Goal: Submit feedback/report problem: Submit feedback/report problem

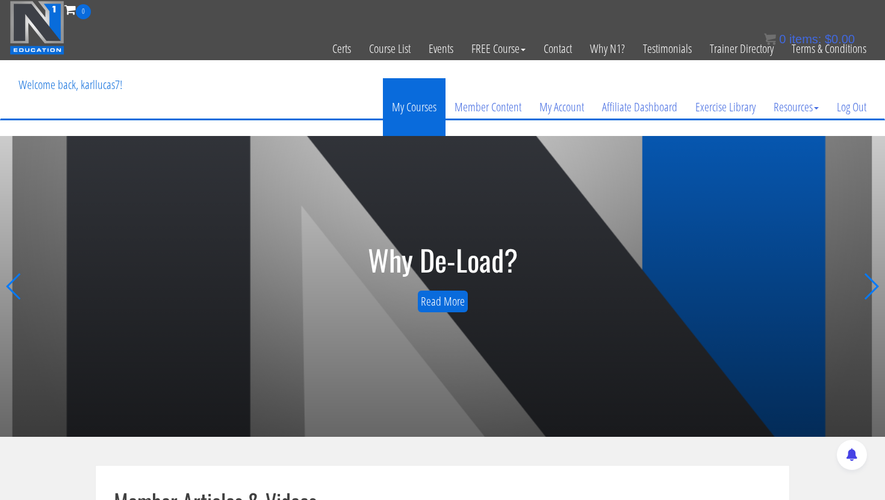
click at [420, 105] on link "My Courses" at bounding box center [414, 107] width 63 height 58
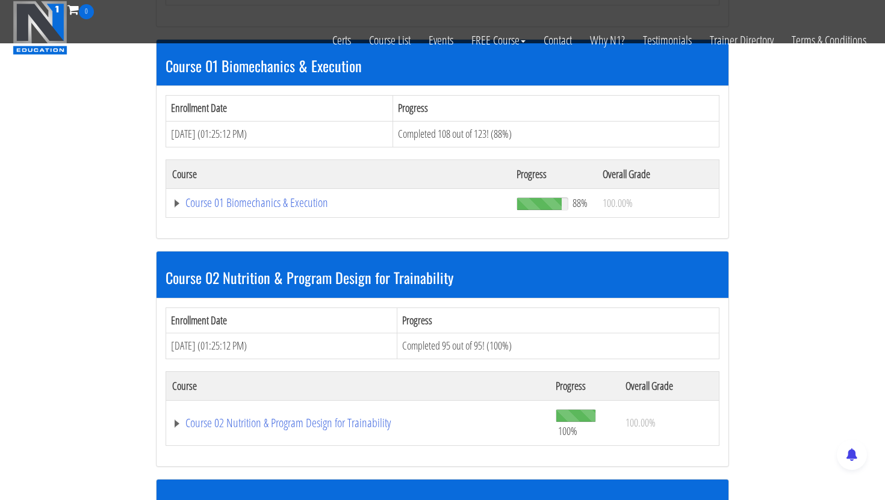
scroll to position [395, 0]
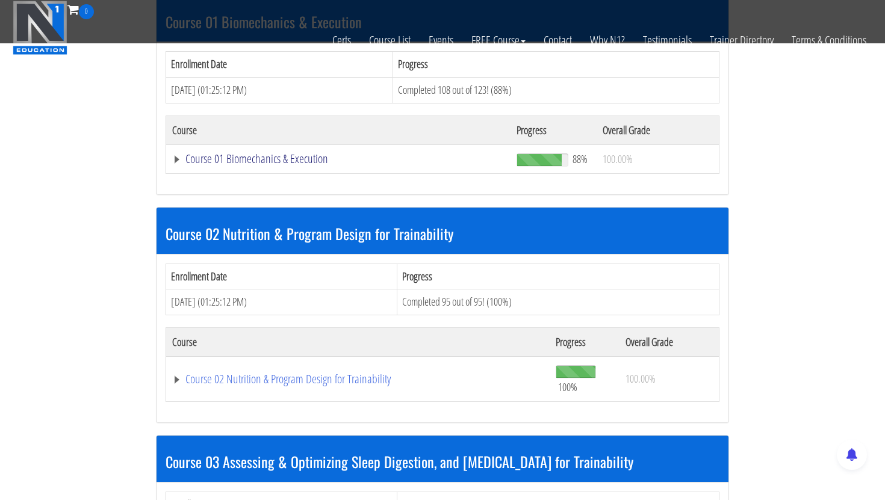
click at [305, 154] on link "Course 01 Biomechanics & Execution" at bounding box center [338, 159] width 332 height 12
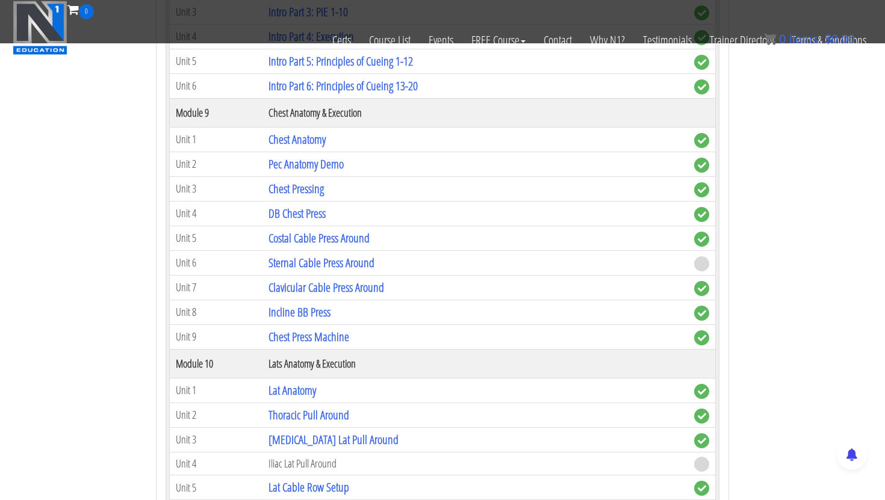
scroll to position [2039, 0]
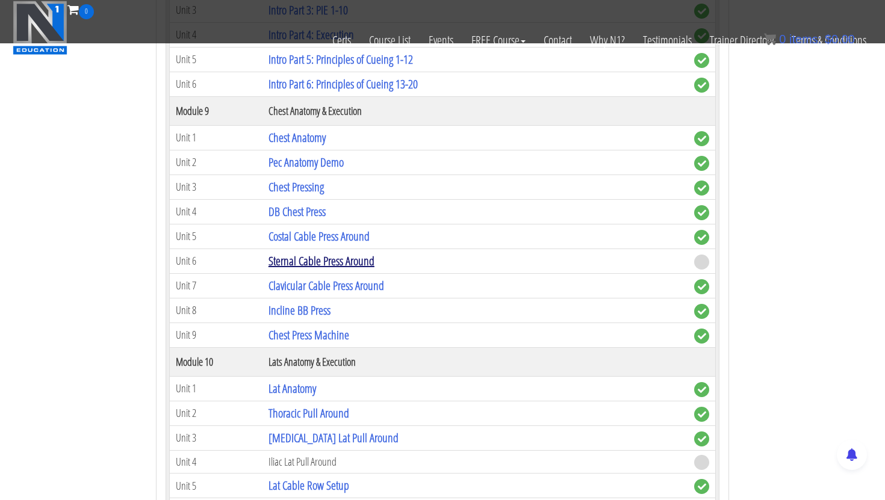
click at [317, 258] on link "Sternal Cable Press Around" at bounding box center [321, 261] width 106 height 16
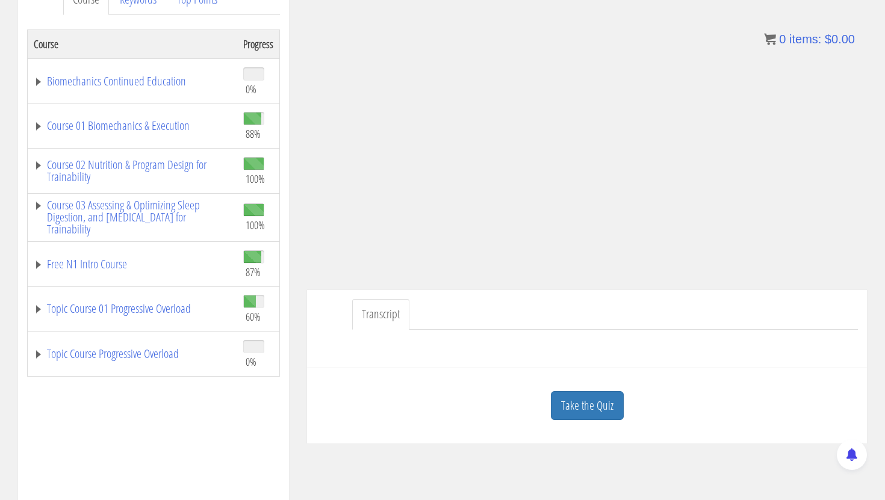
scroll to position [184, 0]
click at [589, 401] on link "Take the Quiz" at bounding box center [587, 404] width 73 height 29
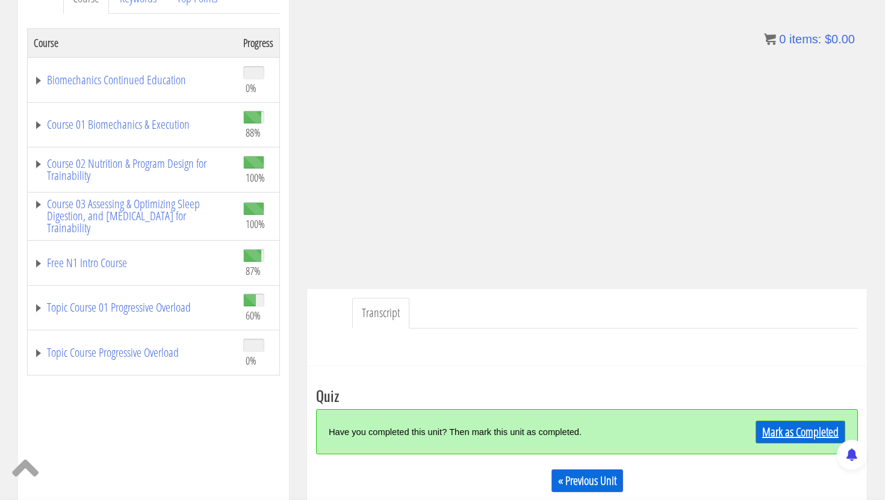
click at [766, 426] on link "Mark as Completed" at bounding box center [800, 432] width 90 height 23
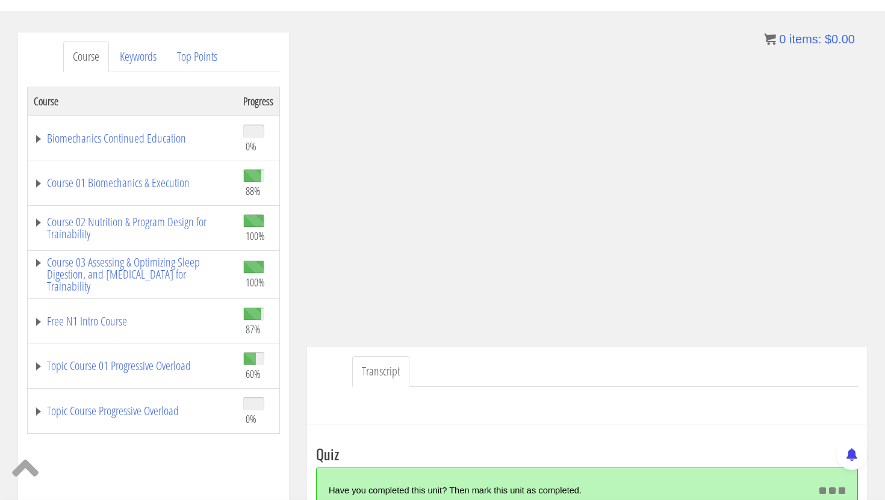
scroll to position [61, 0]
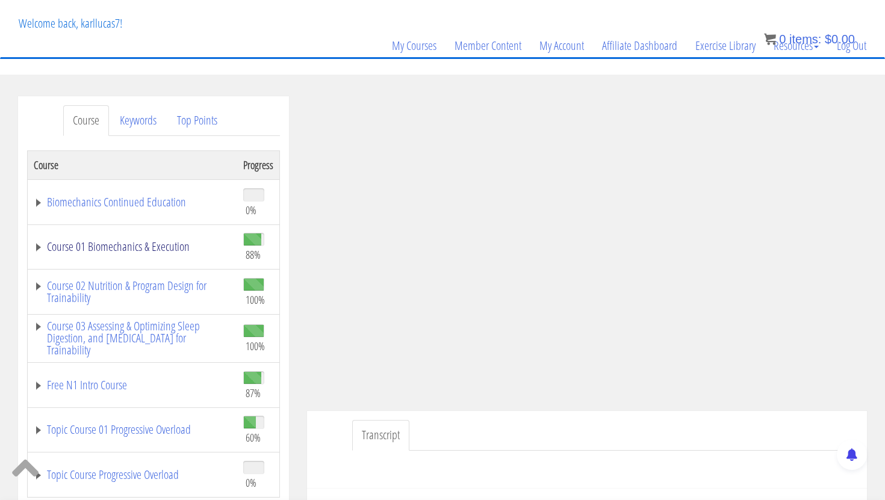
click at [142, 241] on link "Course 01 Biomechanics & Execution" at bounding box center [132, 247] width 197 height 12
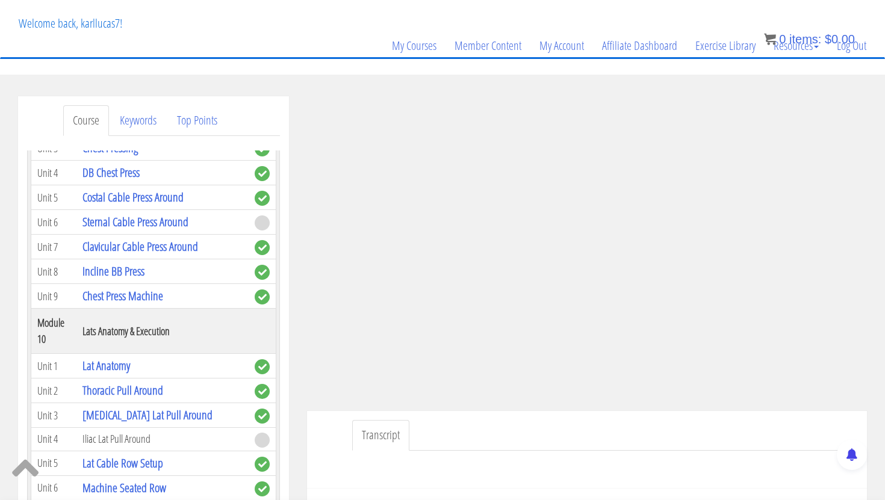
scroll to position [2173, 0]
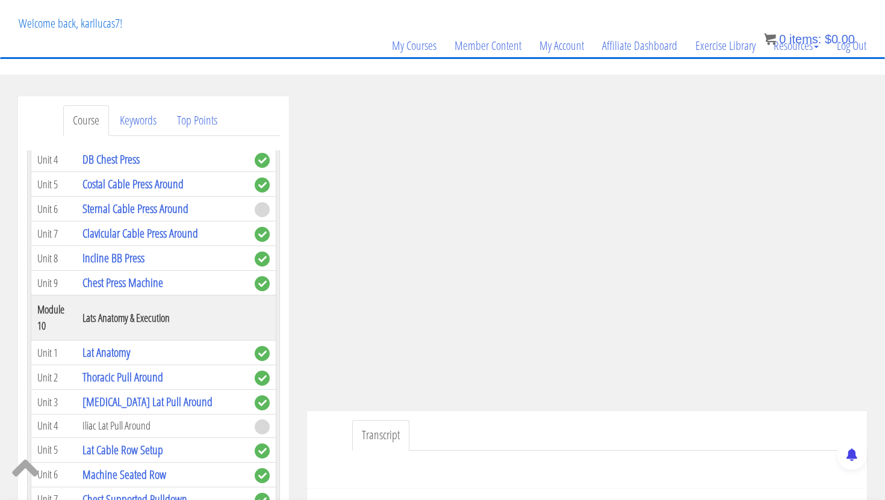
click at [120, 415] on td "Iliac Lat Pull Around" at bounding box center [162, 426] width 172 height 23
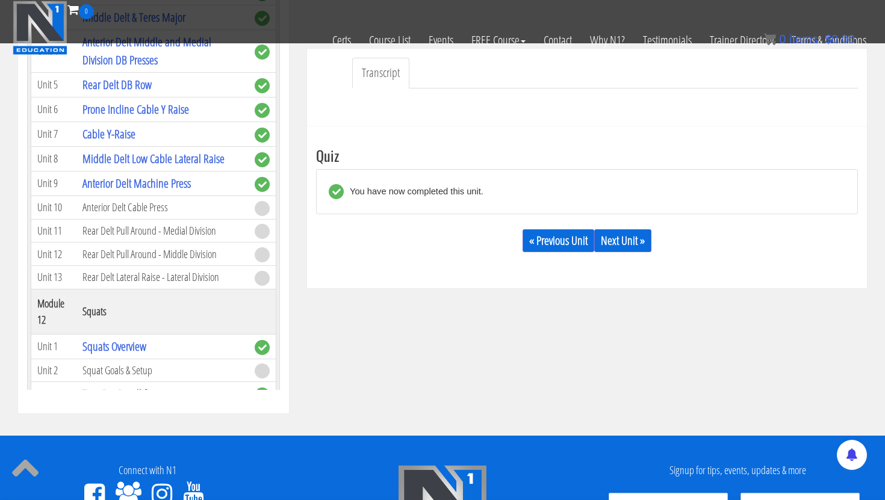
scroll to position [2411, 0]
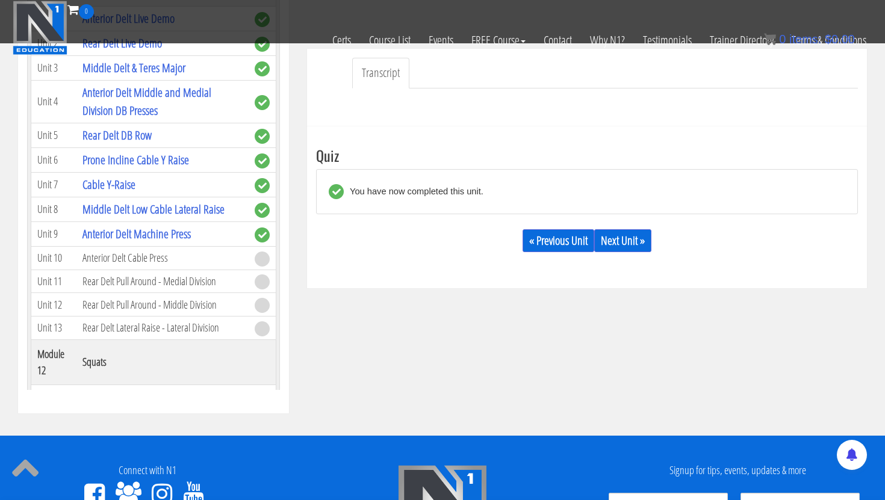
click at [118, 389] on link "Squats Overview" at bounding box center [114, 397] width 64 height 16
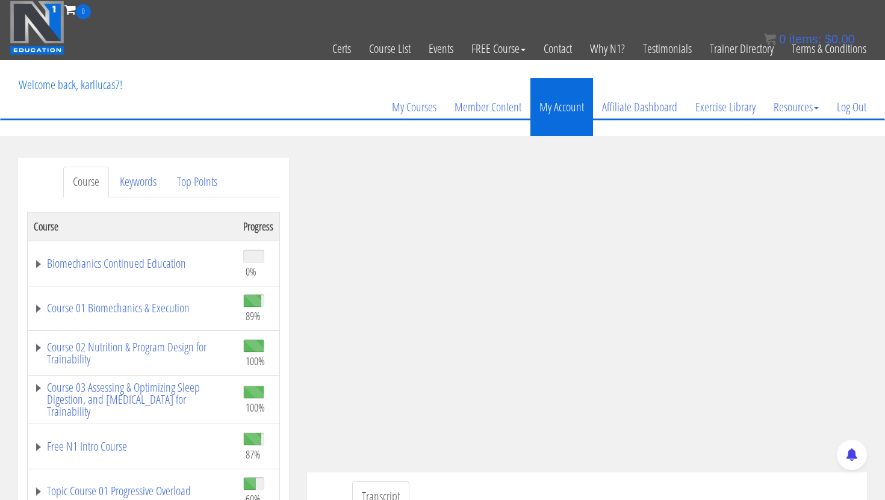
click at [559, 103] on link "My Account" at bounding box center [561, 107] width 63 height 58
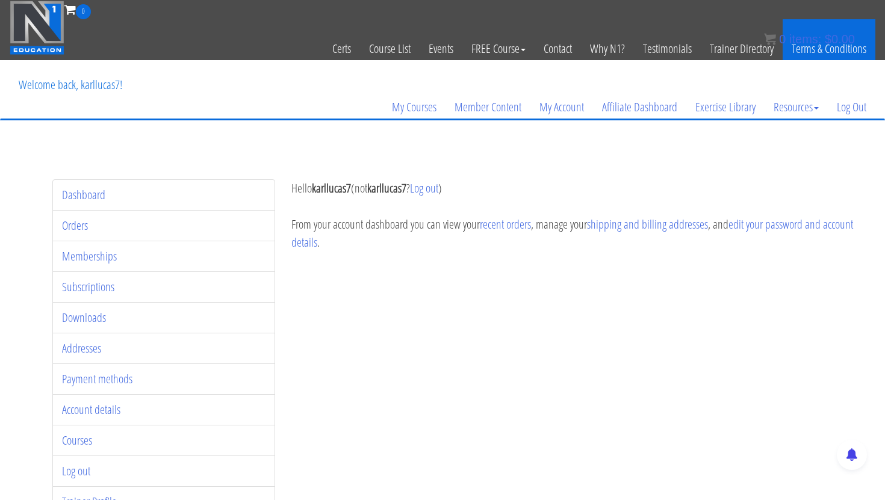
click at [818, 52] on link "Terms & Conditions" at bounding box center [828, 48] width 93 height 59
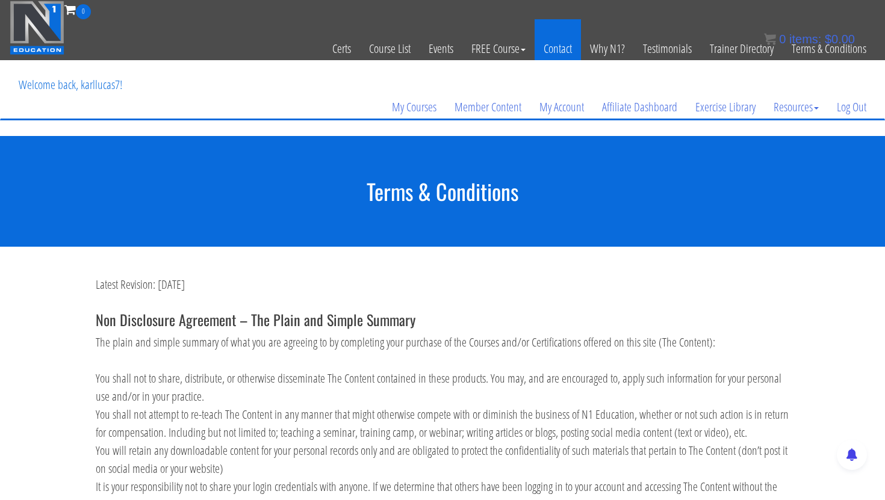
click at [562, 50] on link "Contact" at bounding box center [557, 48] width 46 height 59
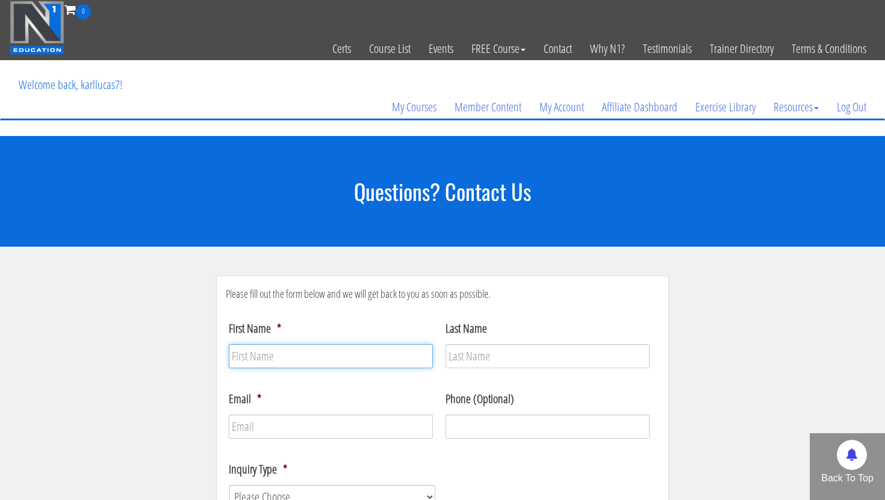
click at [279, 361] on input "First Name *" at bounding box center [331, 356] width 204 height 24
type input "Karl"
type input "Lucas"
type input "[EMAIL_ADDRESS][DOMAIN_NAME]"
type input "(079) 766-7488"
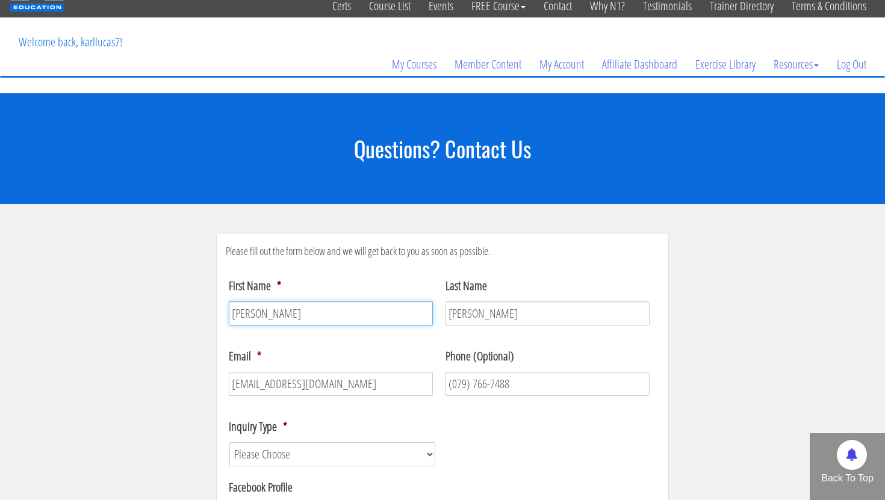
scroll to position [124, 0]
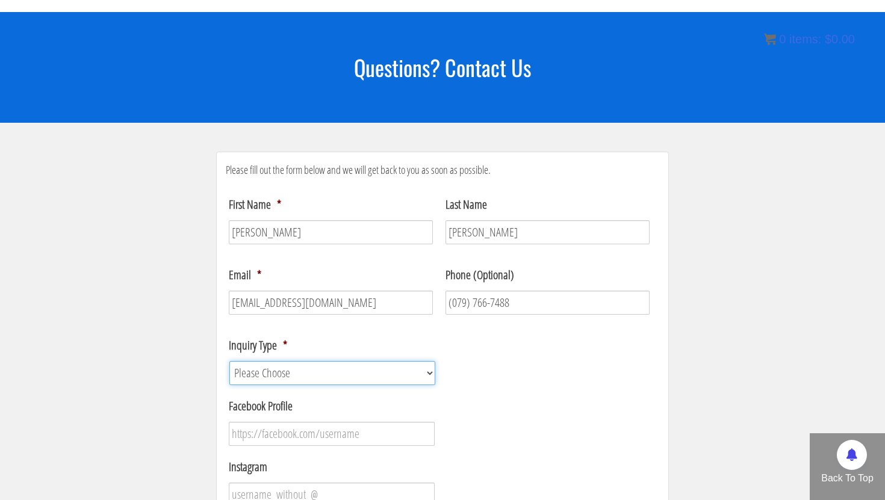
click at [258, 376] on select "Please Choose Course / Certification Information Technical Support Coaching Inq…" at bounding box center [332, 373] width 206 height 24
select select "Course / Certification Information"
click at [229, 361] on select "Please Choose Course / Certification Information Technical Support Coaching Inq…" at bounding box center [332, 373] width 206 height 24
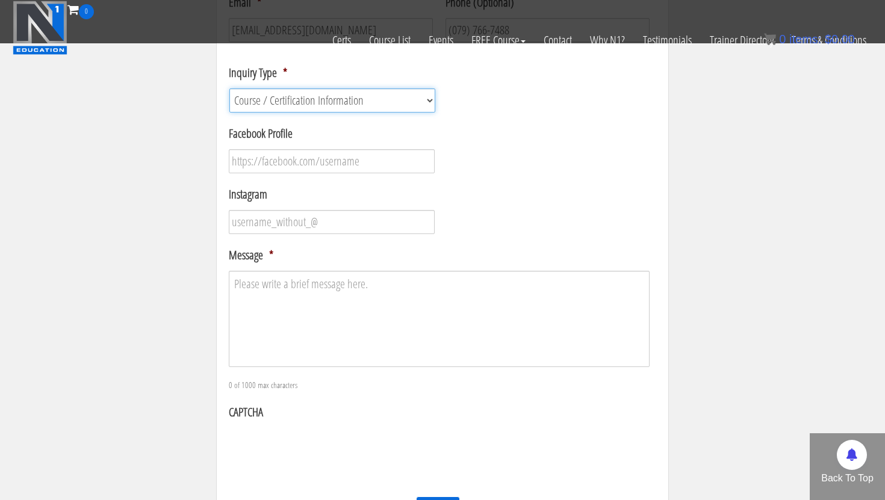
scroll to position [321, 0]
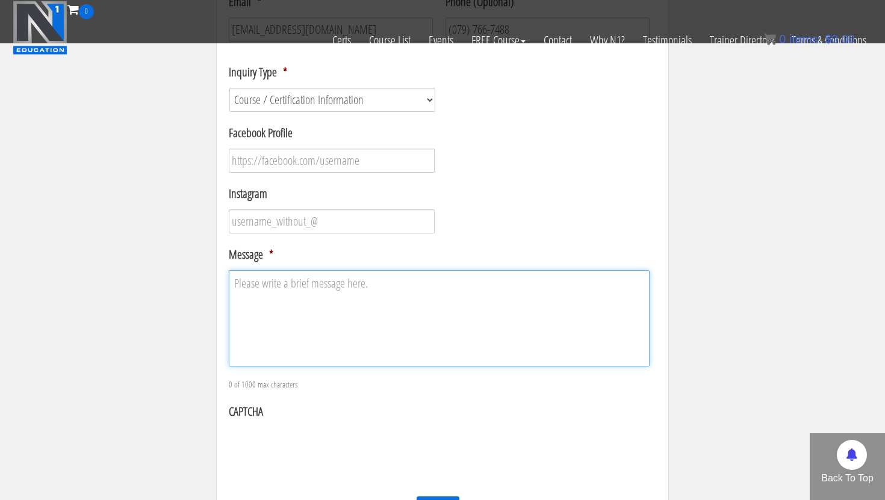
click at [256, 291] on textarea "Message *" at bounding box center [439, 318] width 421 height 96
click at [332, 301] on textarea "Hello, I only seem to 88% complte on the boimechanis and execution course" at bounding box center [439, 318] width 421 height 96
click at [289, 302] on textarea "Hello, I only seem to 88% compelte on the boimechanis and execution course" at bounding box center [439, 318] width 421 height 96
click at [347, 300] on textarea "Hello, I only seem to be 88% compelte on the boimechanis and execution course" at bounding box center [439, 318] width 421 height 96
click at [398, 302] on textarea "Hello, I only seem to be 88% complete on the boimechanis and execution course" at bounding box center [439, 318] width 421 height 96
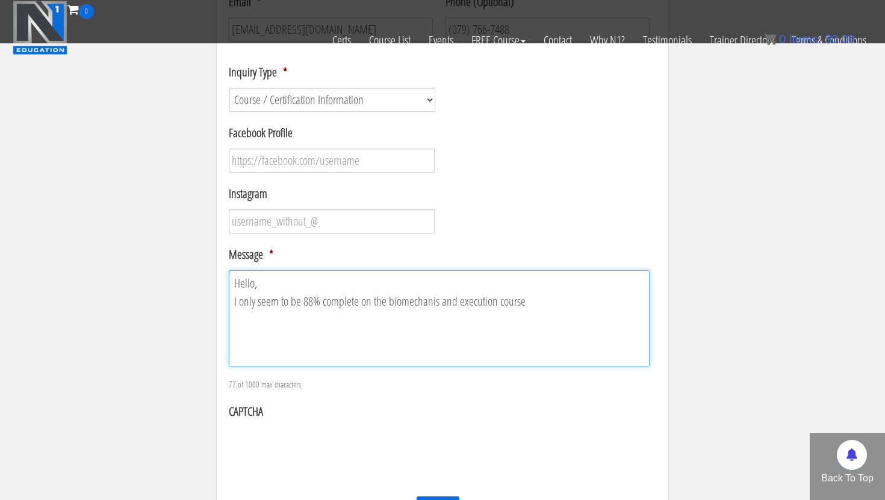
click at [430, 302] on textarea "Hello, I only seem to be 88% complete on the biomechanis and execution course" at bounding box center [439, 318] width 421 height 96
click at [532, 302] on textarea "Hello, I only seem to be 88% complete on the biomechancis and execution course" at bounding box center [439, 318] width 421 height 96
click at [241, 319] on textarea "Hello, I only seem to be 88% complete on the biomechancis and execution course.…" at bounding box center [439, 318] width 421 height 96
click at [250, 320] on textarea "Hello, I only seem to be 88% complete on the biomechancis and execution course.…" at bounding box center [439, 318] width 421 height 96
click at [341, 323] on textarea "Hello, I only seem to be 88% complete on the biomechancis and execution course.…" at bounding box center [439, 318] width 421 height 96
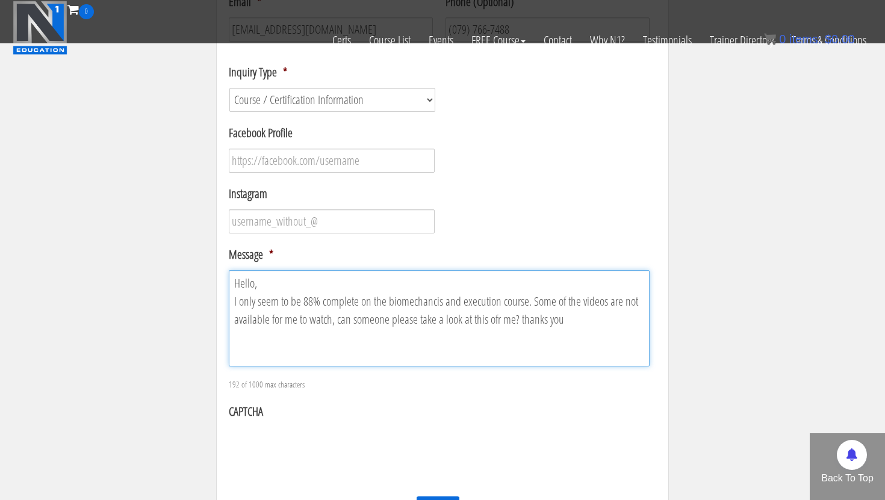
click at [542, 318] on textarea "Hello, I only seem to be 88% complete on the biomechancis and execution course.…" at bounding box center [439, 318] width 421 height 96
click at [430, 302] on textarea "Hello, I only seem to be 88% complete on the biomechancis and execution course.…" at bounding box center [439, 318] width 421 height 96
click at [490, 319] on textarea "Hello, I only seem to be 88% complete on the biomechanics and execution course.…" at bounding box center [439, 318] width 421 height 96
type textarea "Hello, I only seem to be 88% complete on the biomechanics and execution course.…"
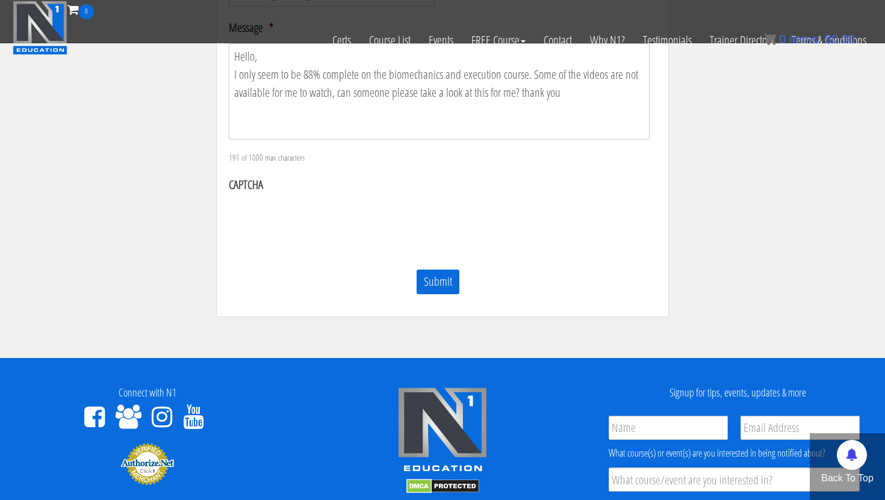
scroll to position [554, 0]
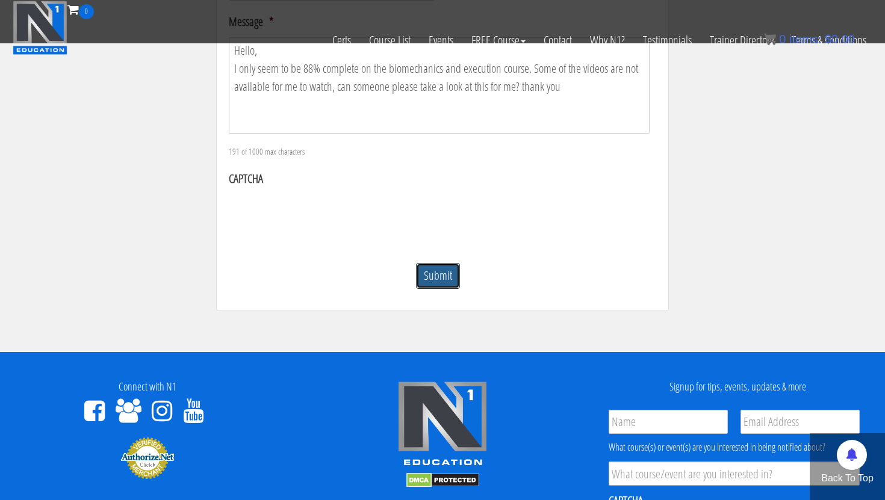
click at [435, 275] on input "Submit" at bounding box center [438, 276] width 44 height 26
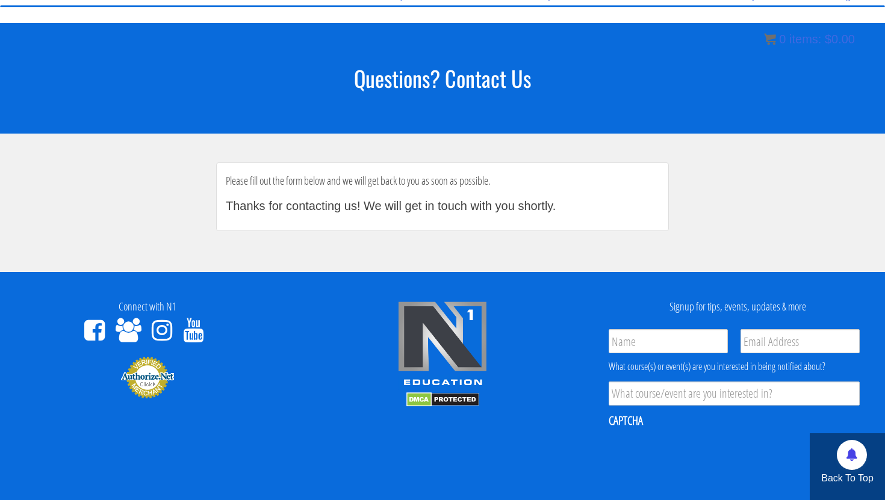
scroll to position [0, 0]
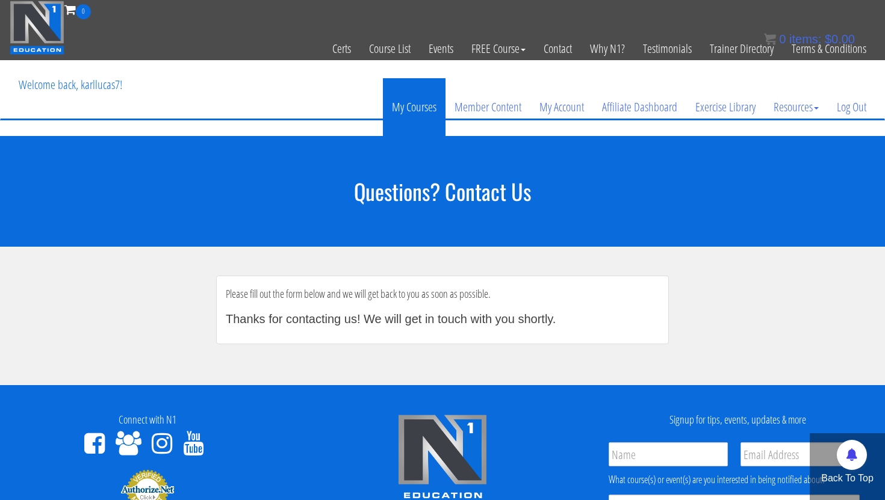
click at [412, 101] on link "My Courses" at bounding box center [414, 107] width 63 height 58
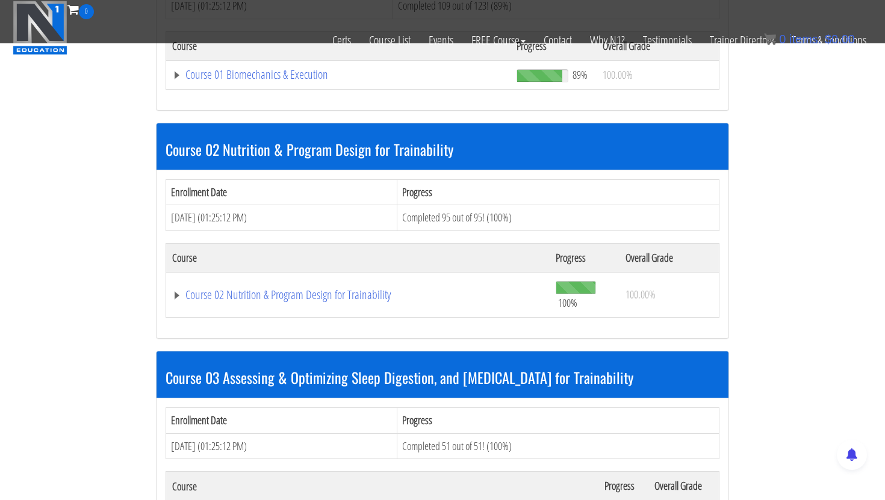
scroll to position [507, 0]
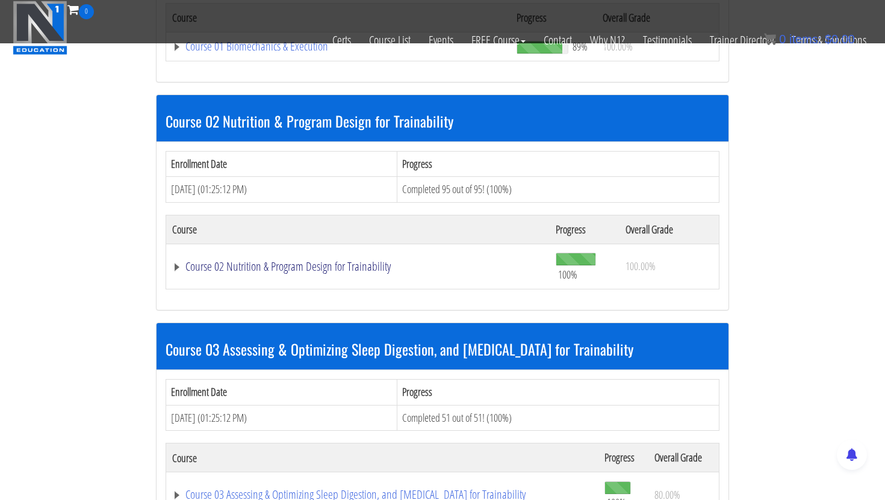
click at [283, 265] on link "Course 02 Nutrition & Program Design for Trainability" at bounding box center [357, 267] width 371 height 12
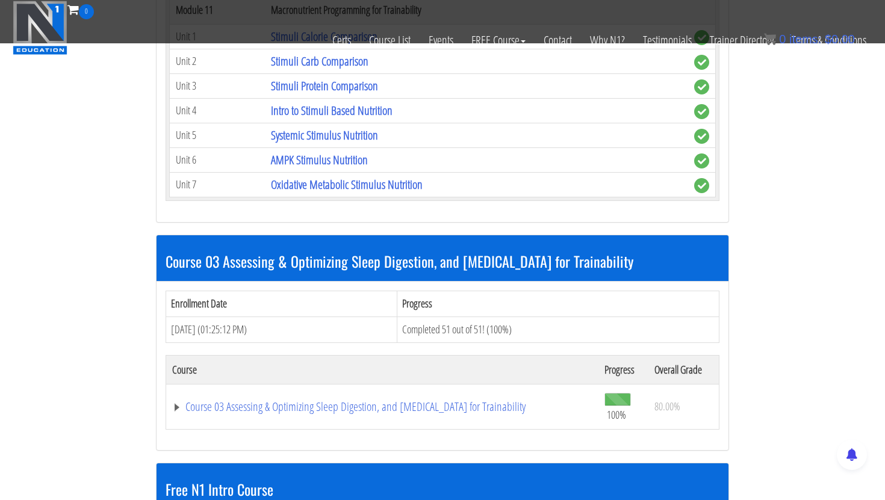
scroll to position [3375, 0]
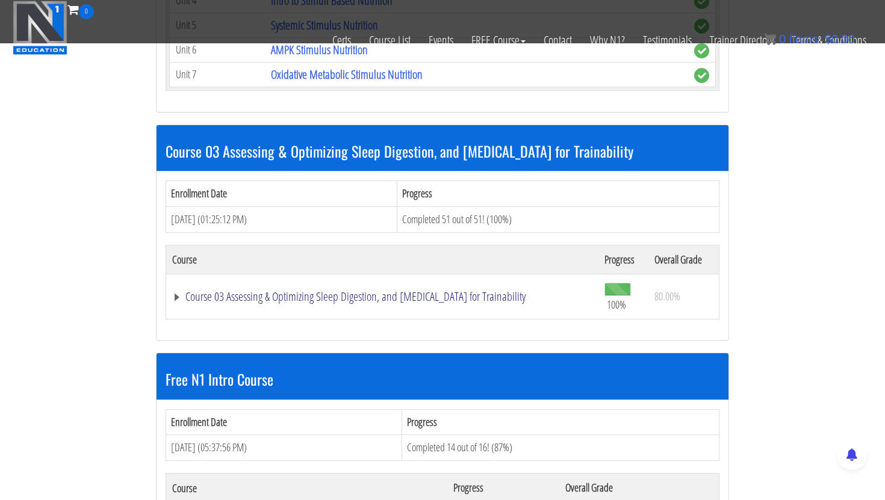
click at [389, 291] on link "Course 03 Assessing & Optimizing Sleep Digestion, and Stress Management for Tra…" at bounding box center [382, 297] width 420 height 12
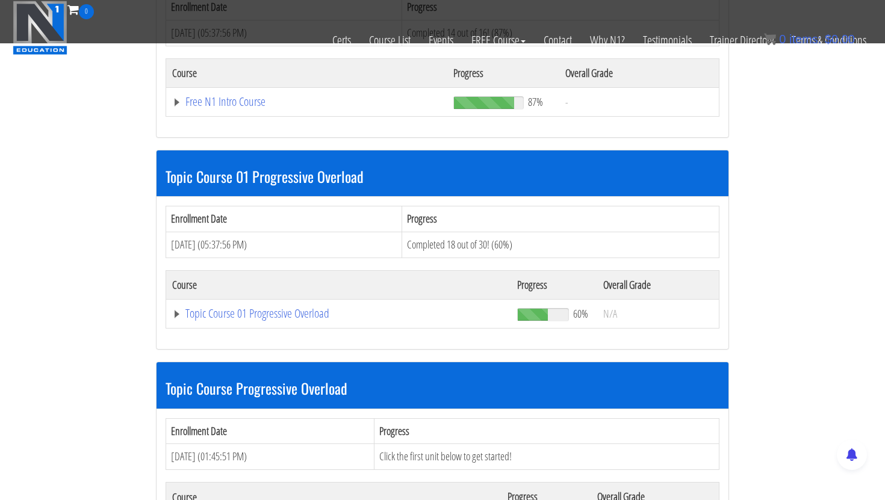
scroll to position [5410, 0]
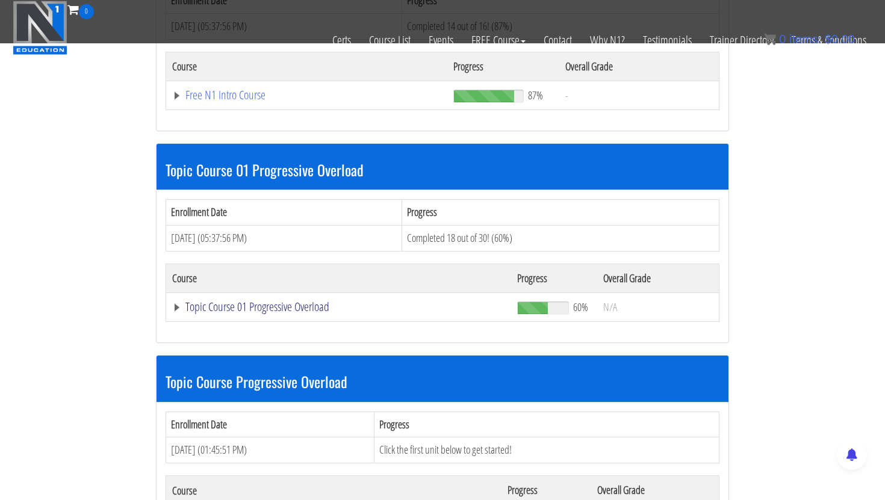
click at [294, 305] on link "Topic Course 01 Progressive Overload" at bounding box center [338, 307] width 333 height 12
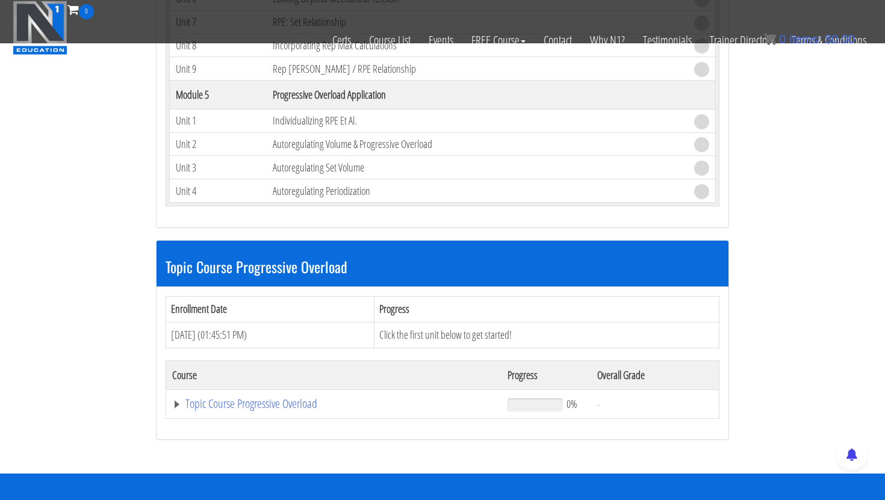
scroll to position [6512, 0]
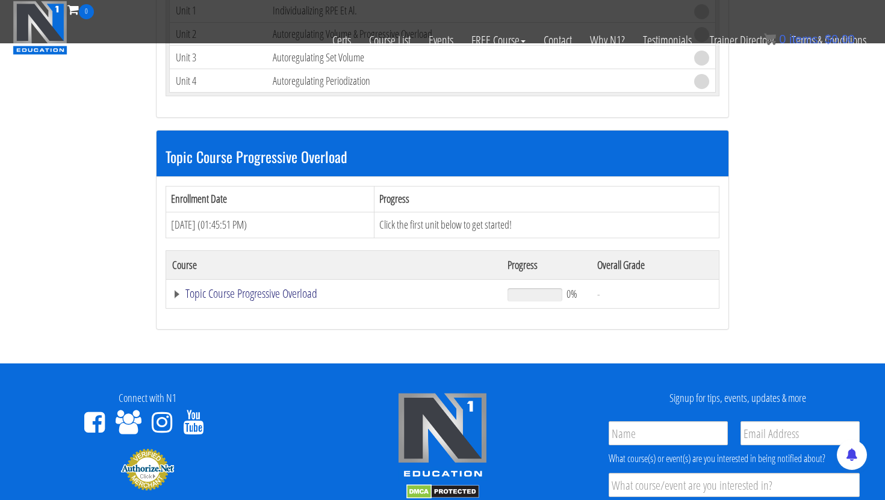
click at [279, 293] on link "Topic Course Progressive Overload" at bounding box center [333, 294] width 323 height 12
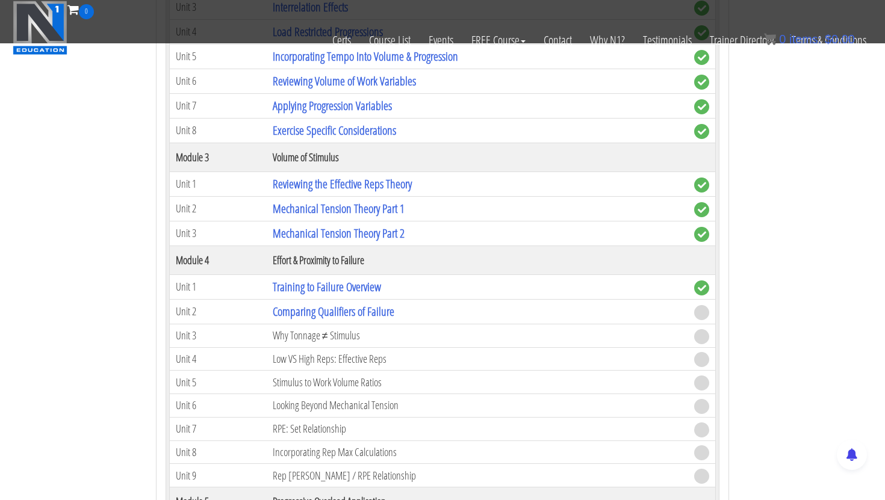
scroll to position [5997, 0]
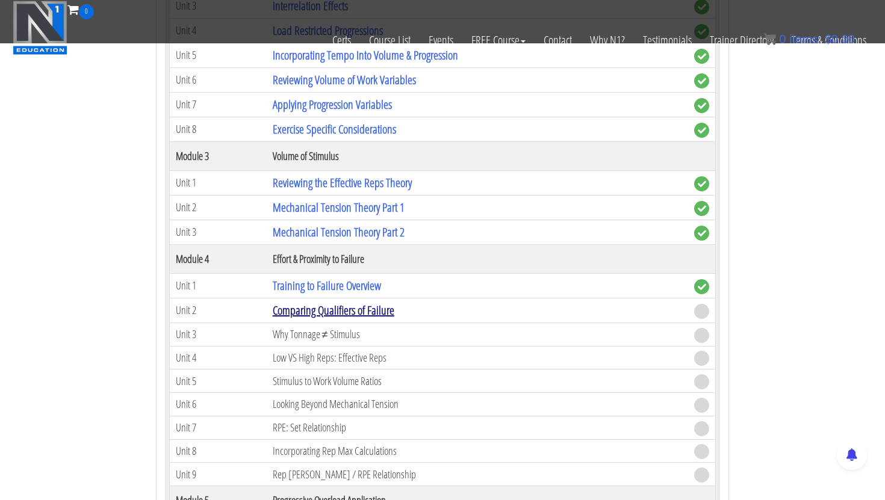
click at [316, 316] on link "Comparing Qualifiers of Failure" at bounding box center [334, 310] width 122 height 16
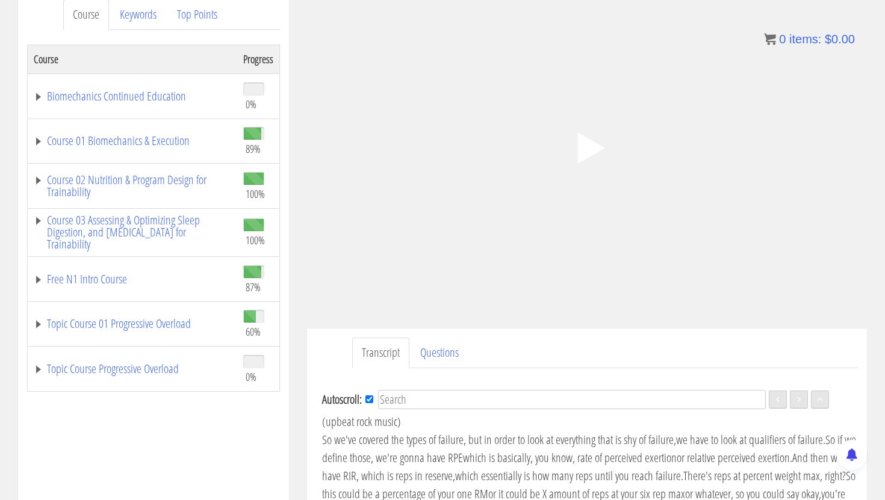
scroll to position [169, 0]
click at [580, 137] on polygon at bounding box center [591, 146] width 27 height 31
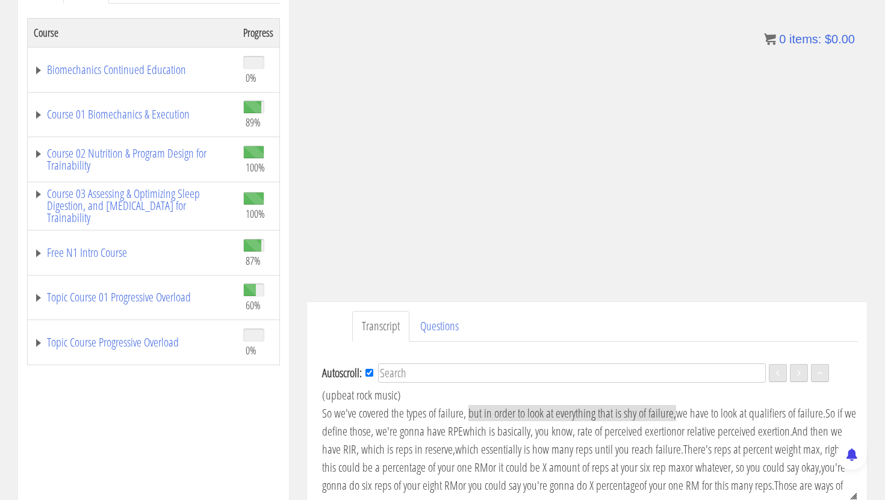
scroll to position [197, 0]
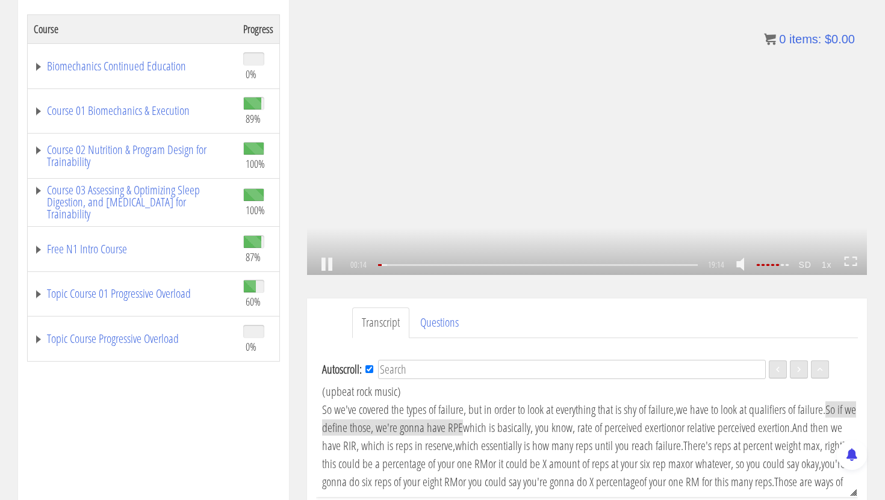
click at [828, 264] on strong "1x" at bounding box center [826, 264] width 20 height 19
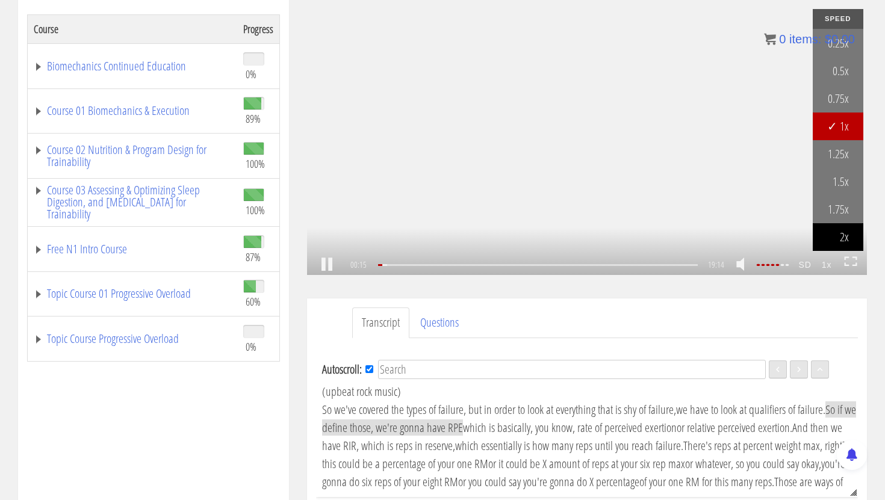
click at [841, 239] on link "2x" at bounding box center [838, 237] width 51 height 28
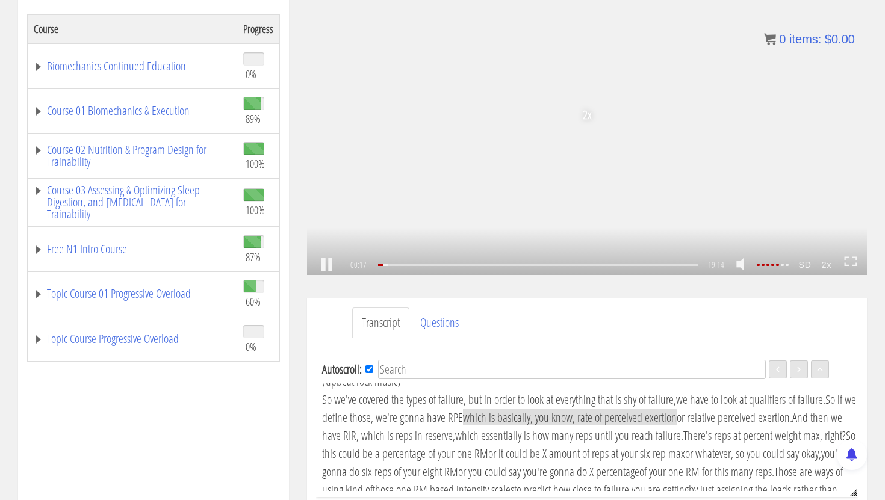
scroll to position [16, 0]
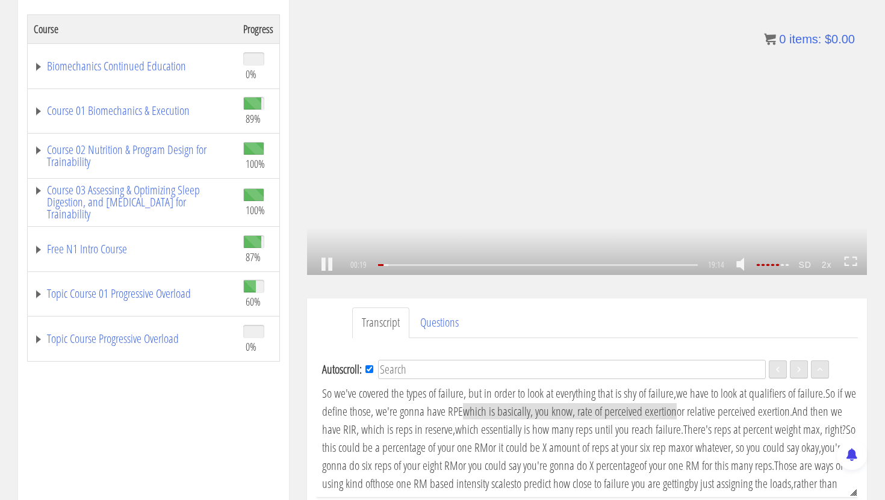
click at [827, 256] on strong "2x" at bounding box center [826, 264] width 20 height 19
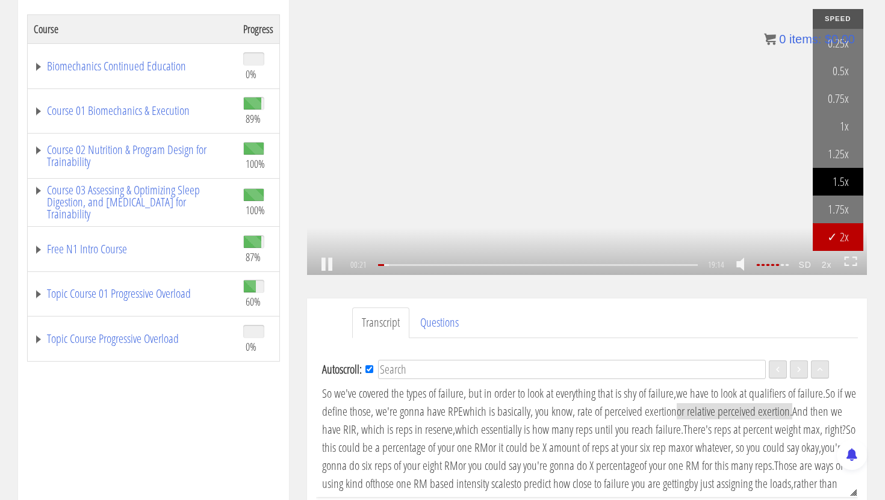
click at [834, 186] on link "1.5x" at bounding box center [838, 182] width 51 height 28
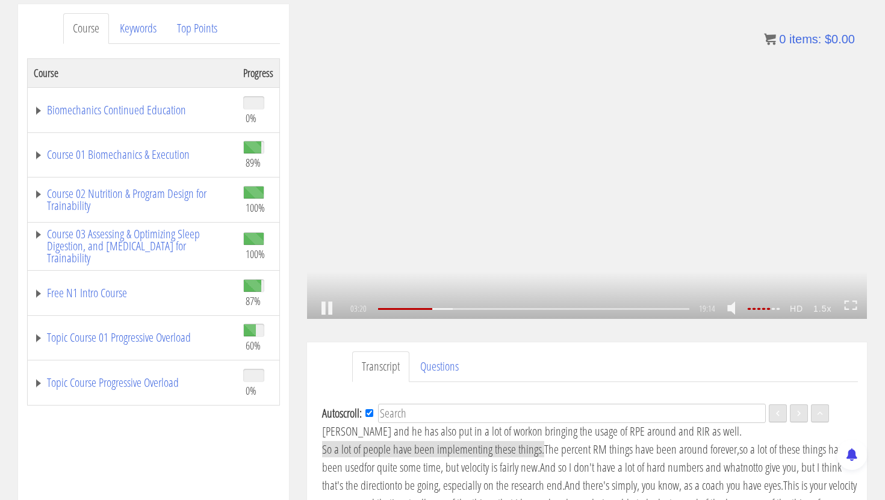
scroll to position [155, 0]
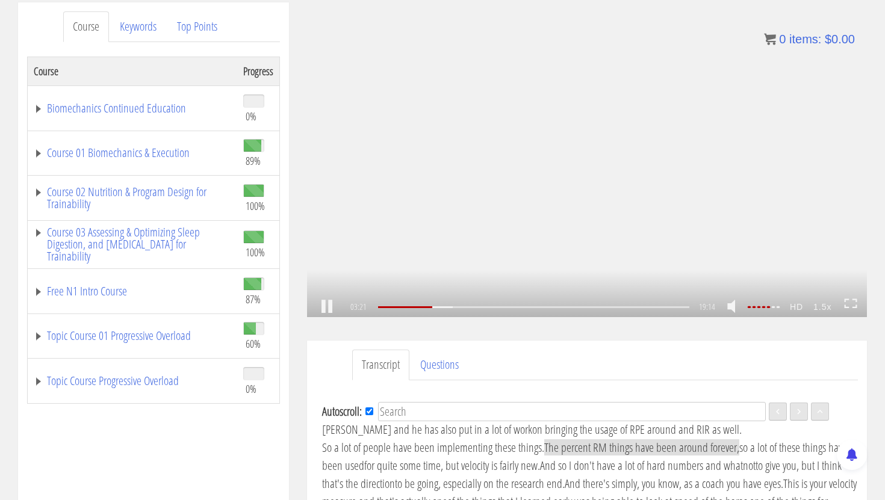
click at [540, 173] on div "1.5x .a{fill:#000;opacity:0.65;}.b{fill:#fff;opacity:1.0;} .fp-color-play{opaci…" at bounding box center [587, 159] width 560 height 315
